Goal: Navigation & Orientation: Find specific page/section

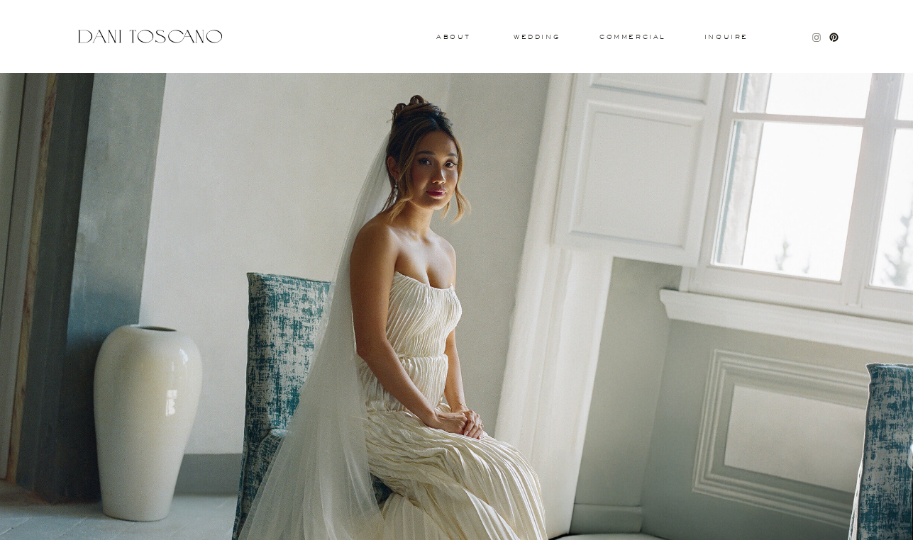
click at [813, 40] on icon at bounding box center [815, 37] width 11 height 11
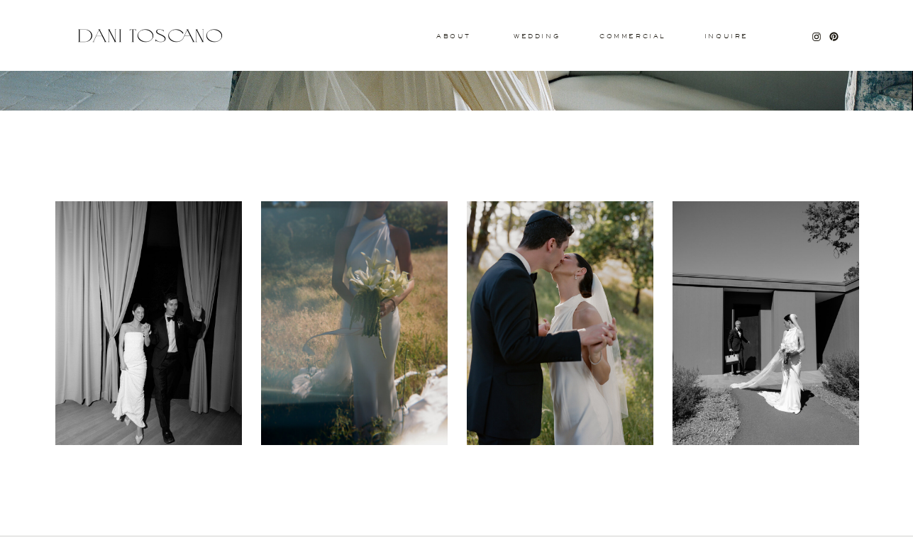
scroll to position [479, 0]
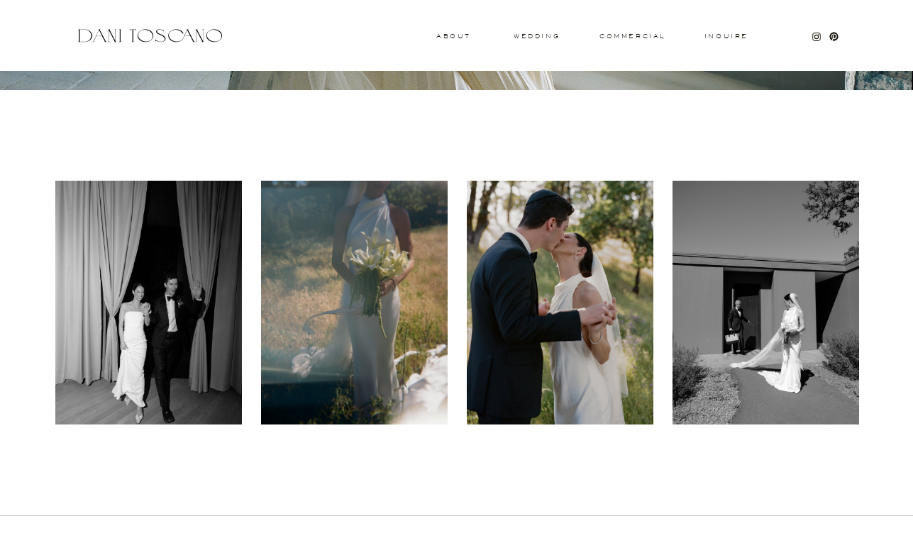
click at [608, 38] on h3 "commercial" at bounding box center [631, 36] width 65 height 6
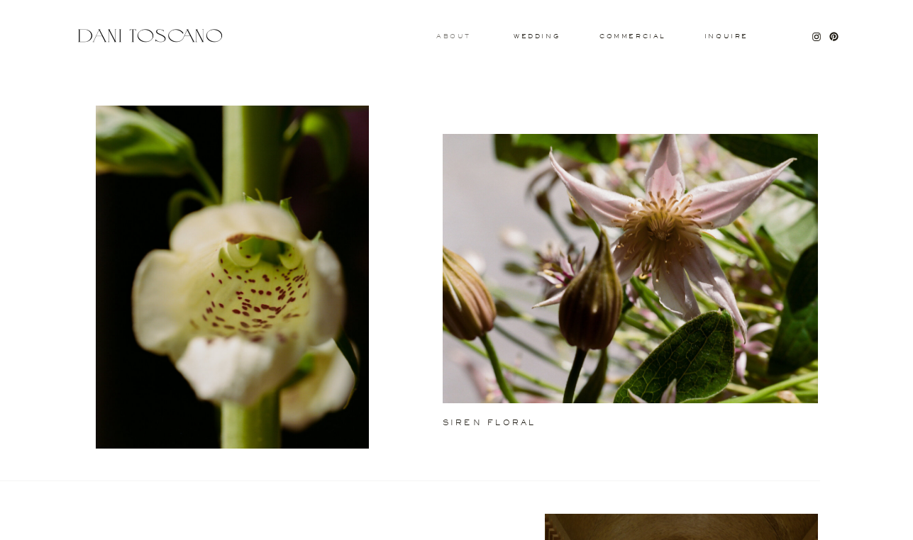
click at [445, 36] on h3 "About" at bounding box center [451, 35] width 31 height 5
